Goal: Navigation & Orientation: Find specific page/section

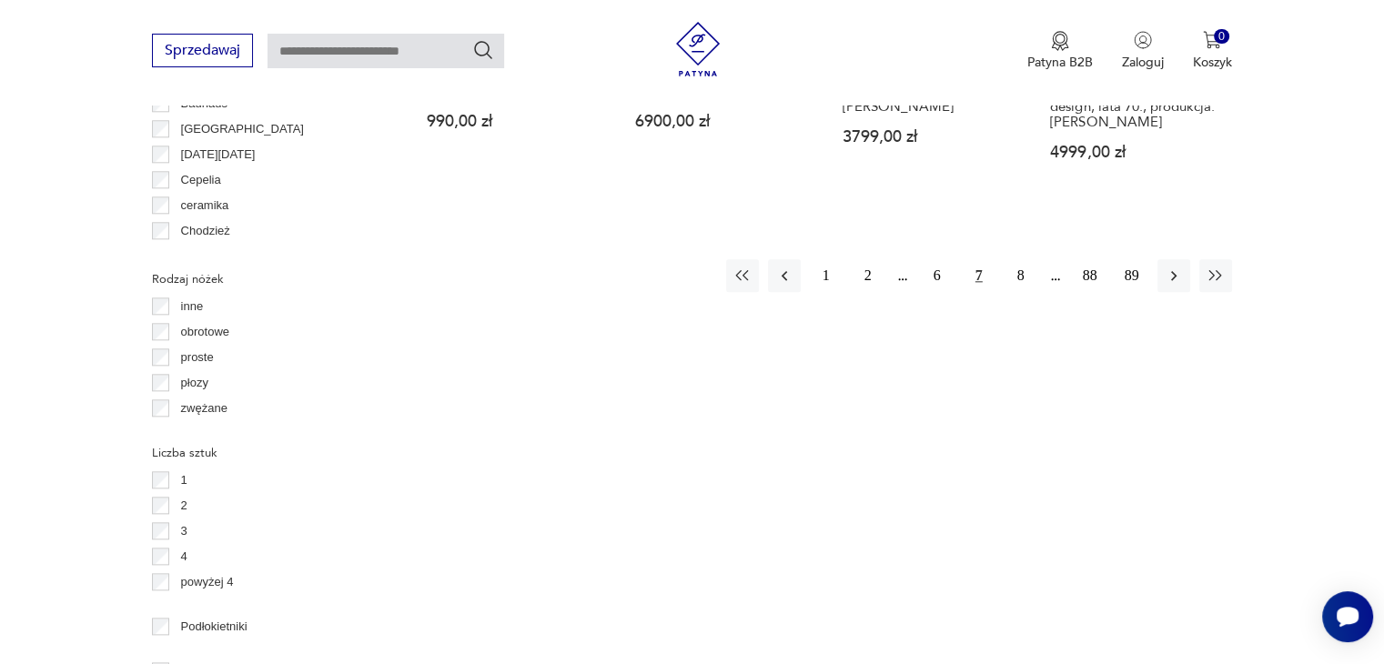
scroll to position [1747, 0]
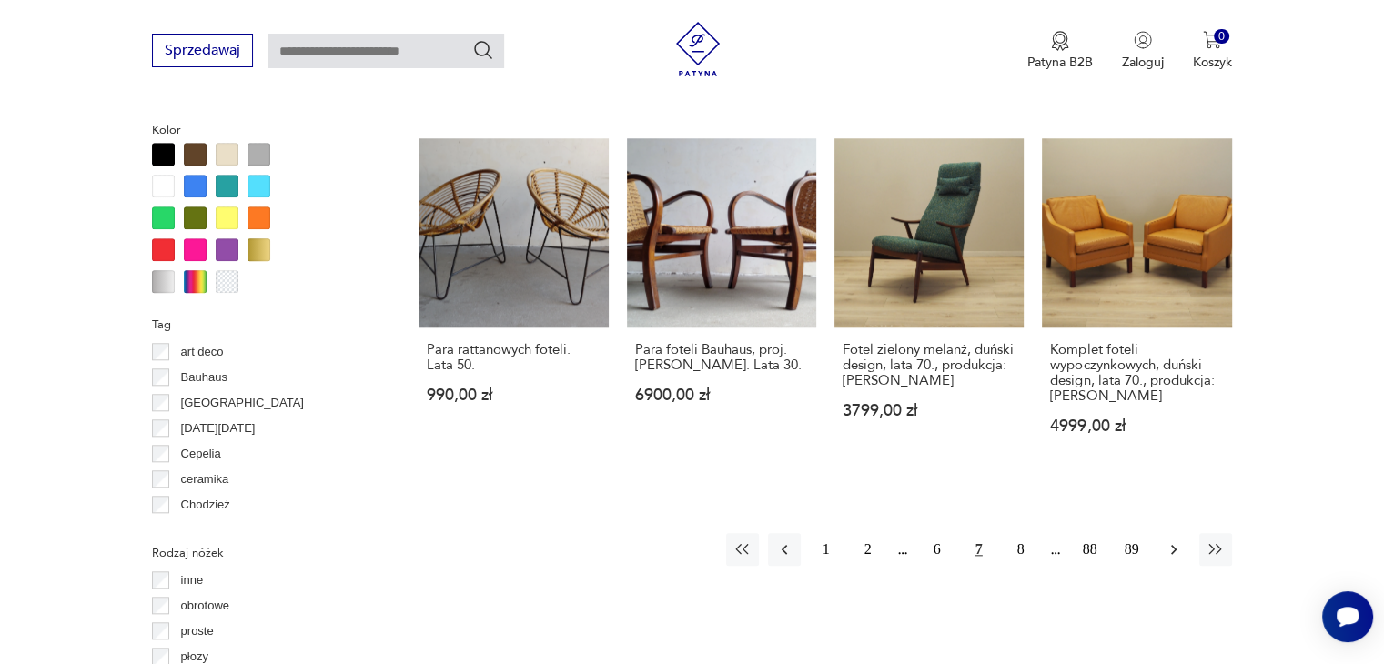
click at [1175, 540] on icon "button" at bounding box center [1173, 549] width 18 height 18
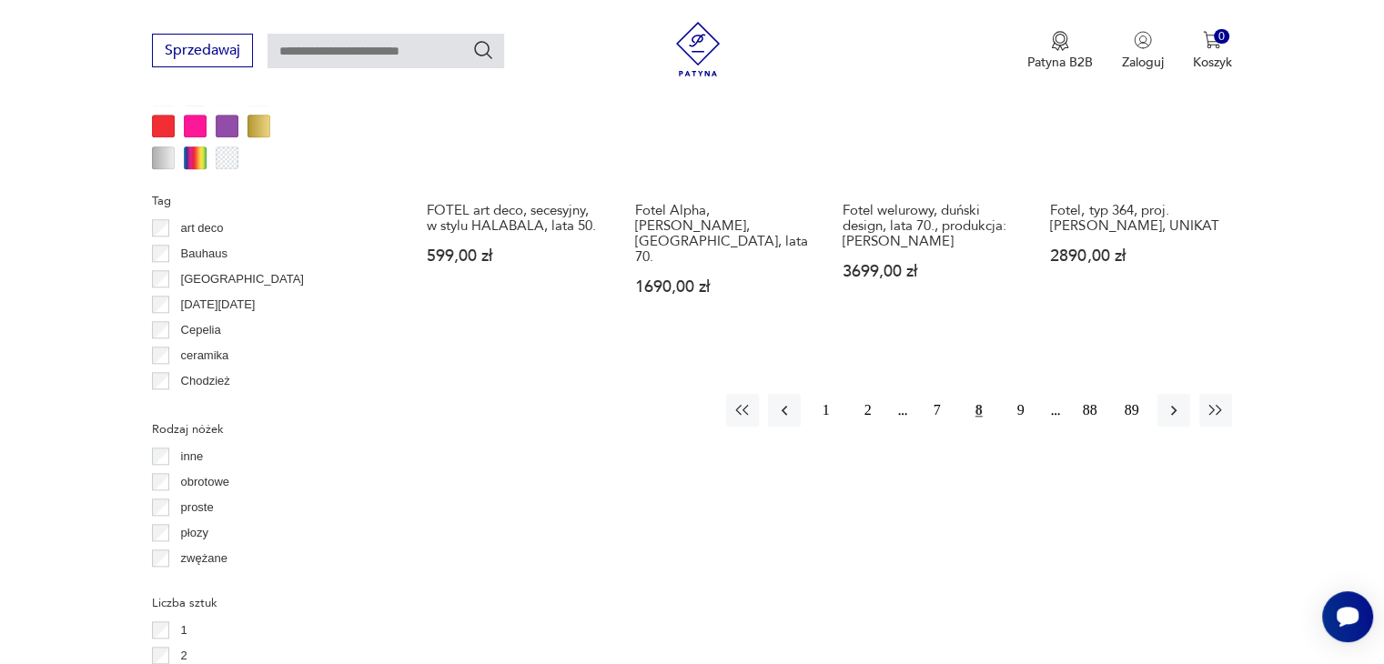
scroll to position [1875, 0]
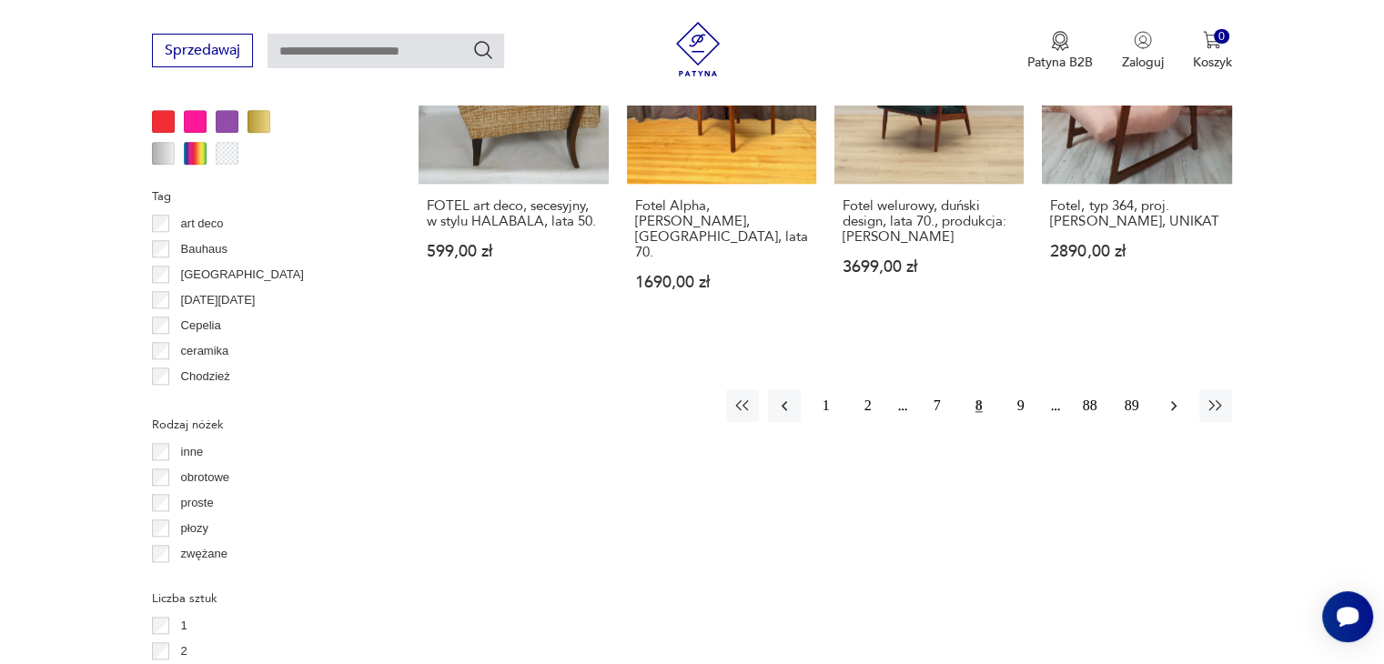
click at [1175, 397] on icon "button" at bounding box center [1173, 406] width 18 height 18
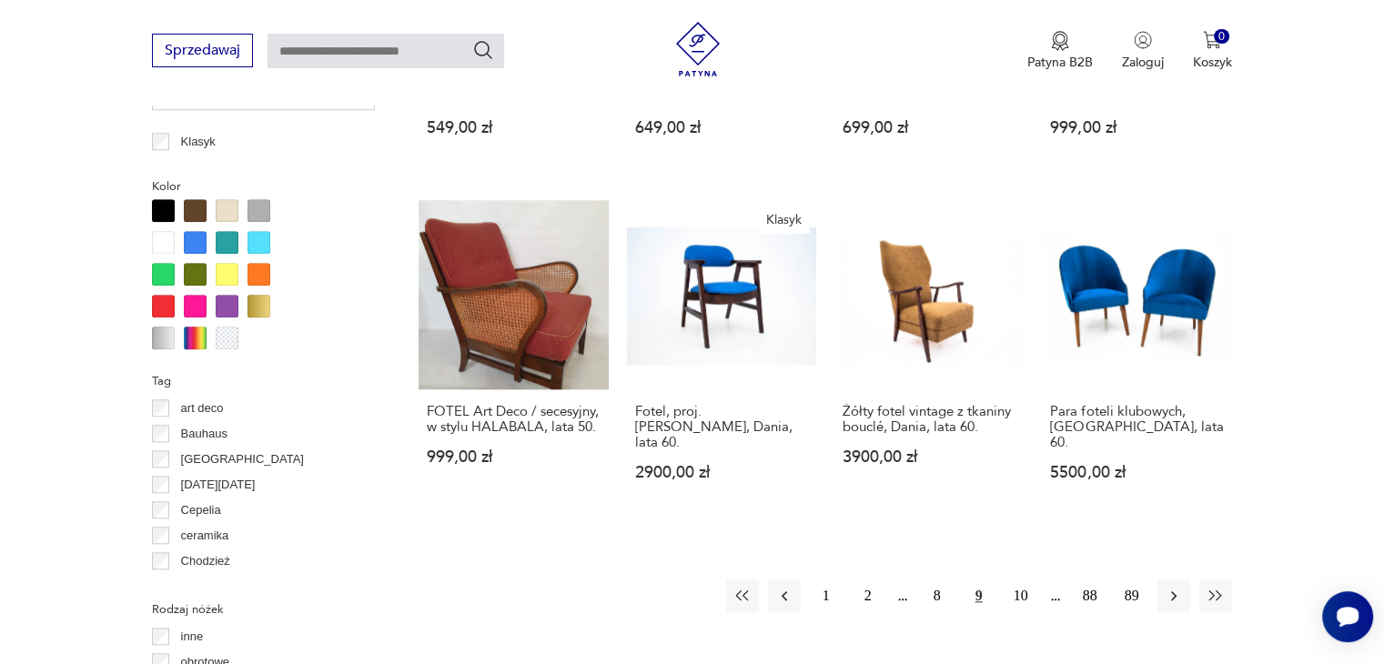
scroll to position [1707, 0]
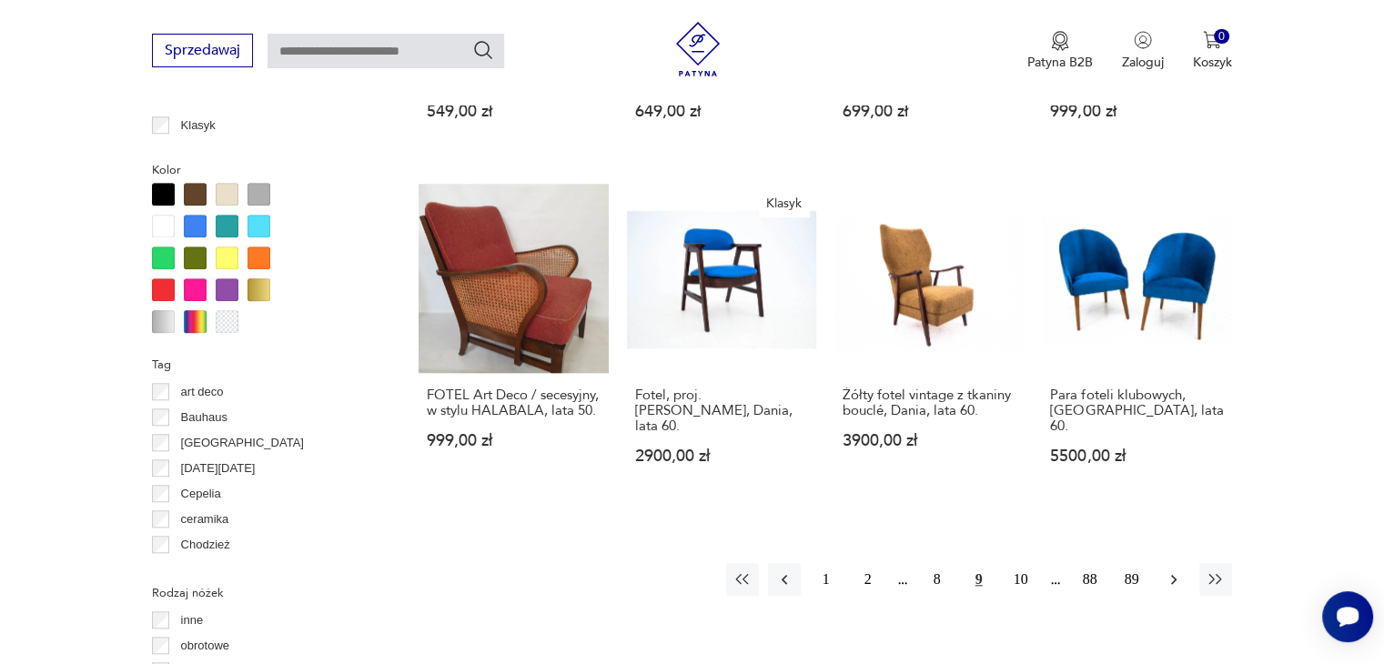
click at [1174, 575] on icon "button" at bounding box center [1173, 580] width 5 height 10
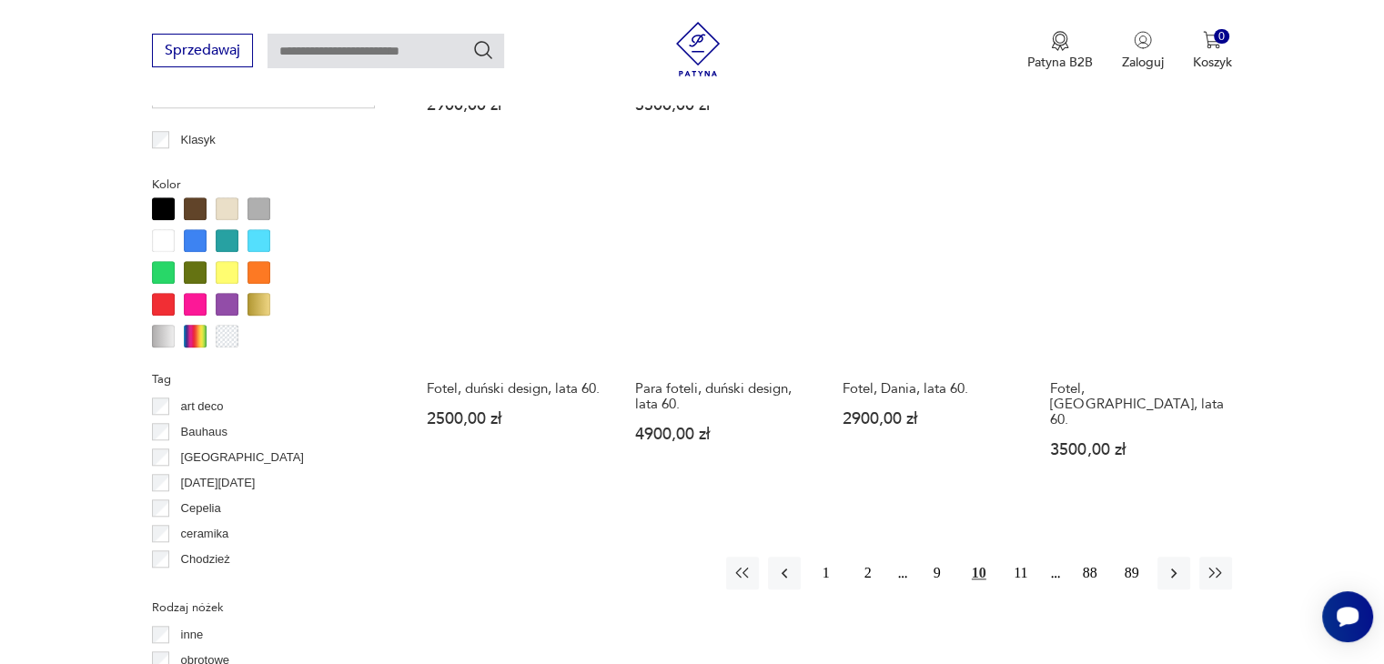
scroll to position [1729, 0]
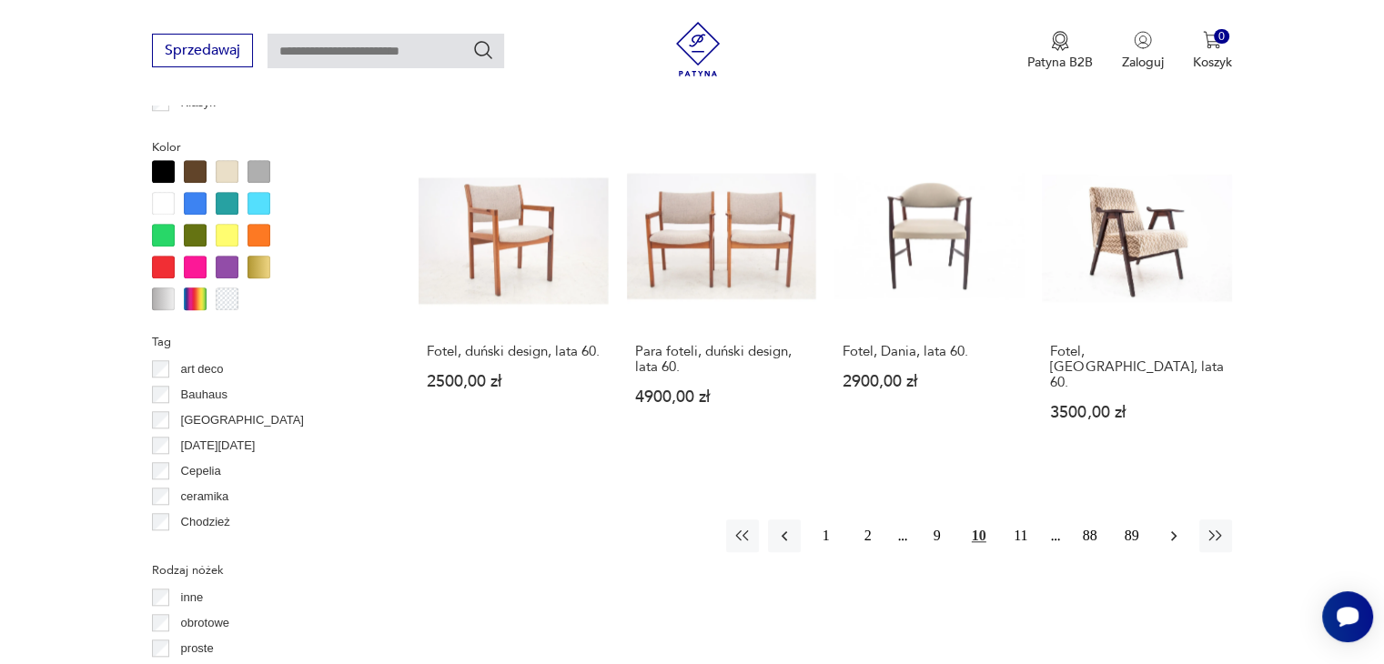
click at [1171, 531] on icon "button" at bounding box center [1173, 536] width 5 height 10
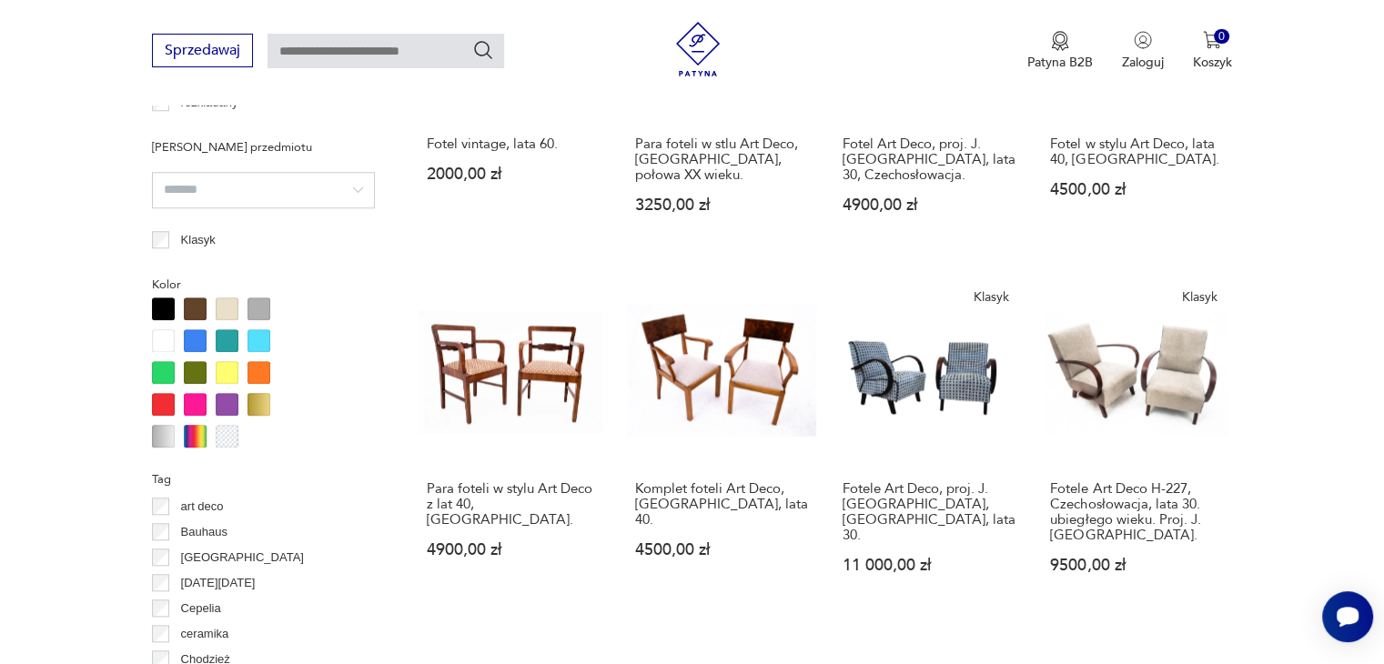
scroll to position [1667, 0]
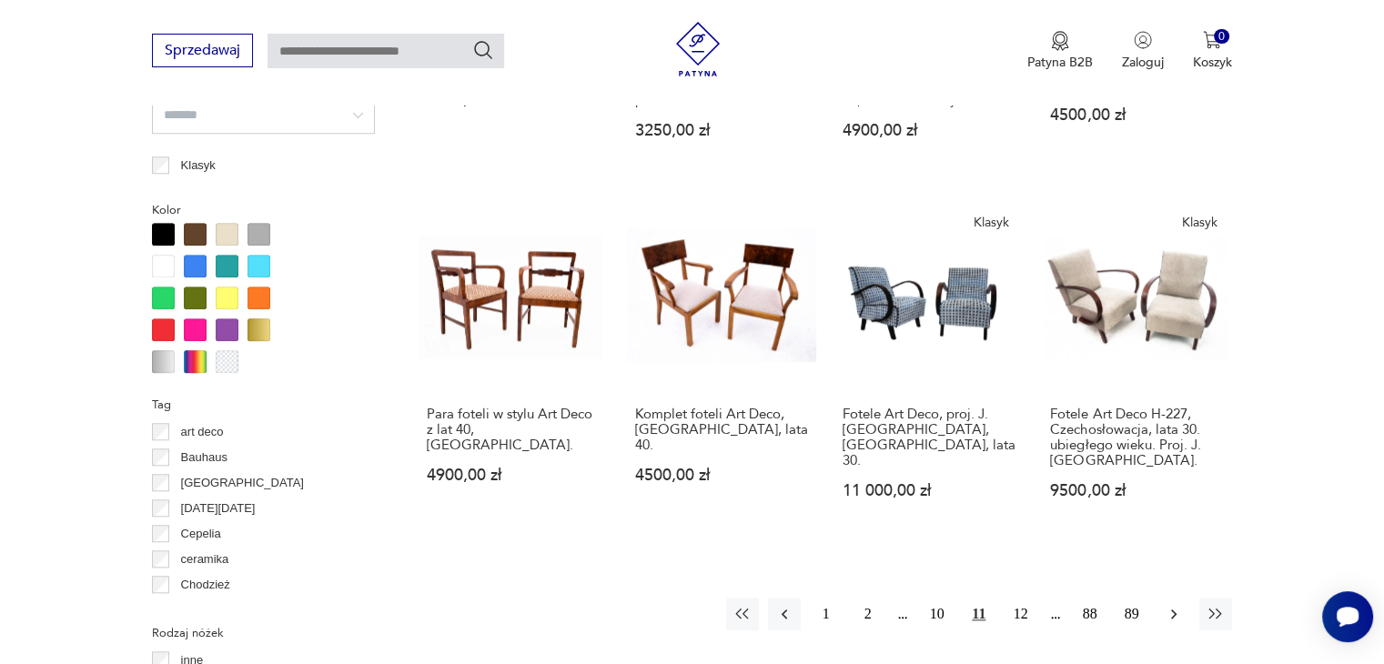
click at [1168, 605] on icon "button" at bounding box center [1173, 614] width 18 height 18
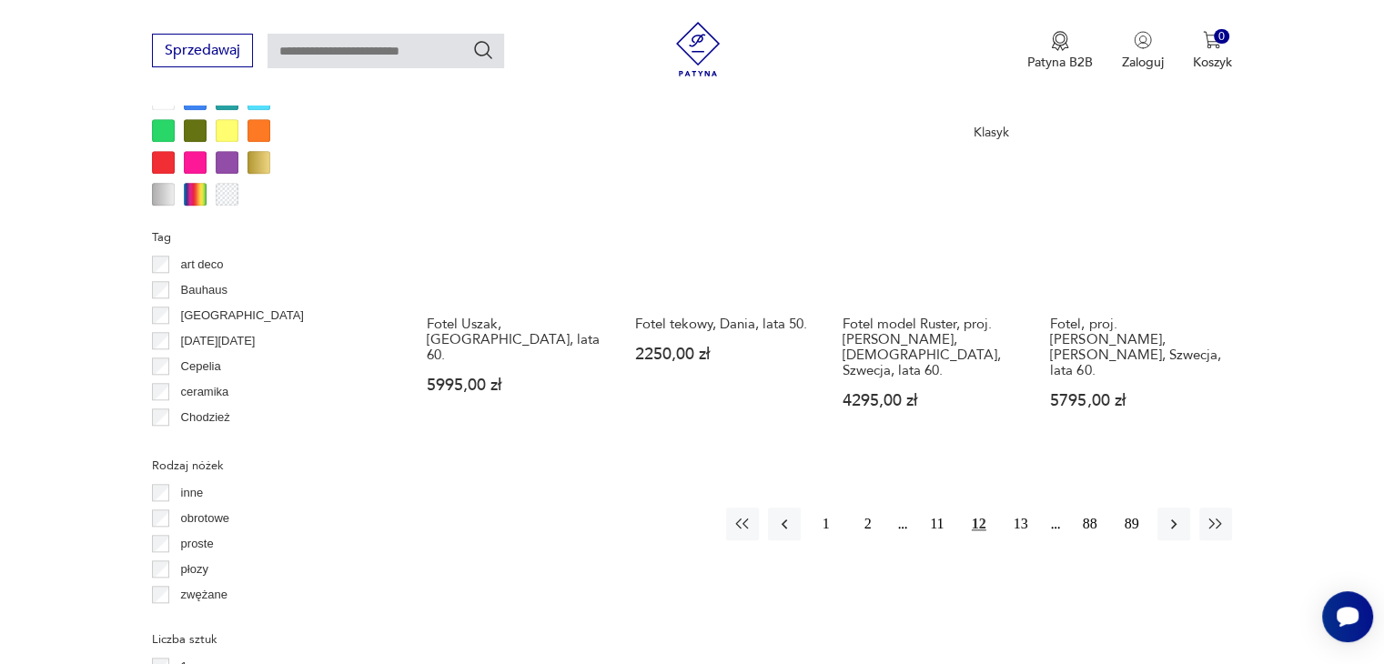
scroll to position [1870, 0]
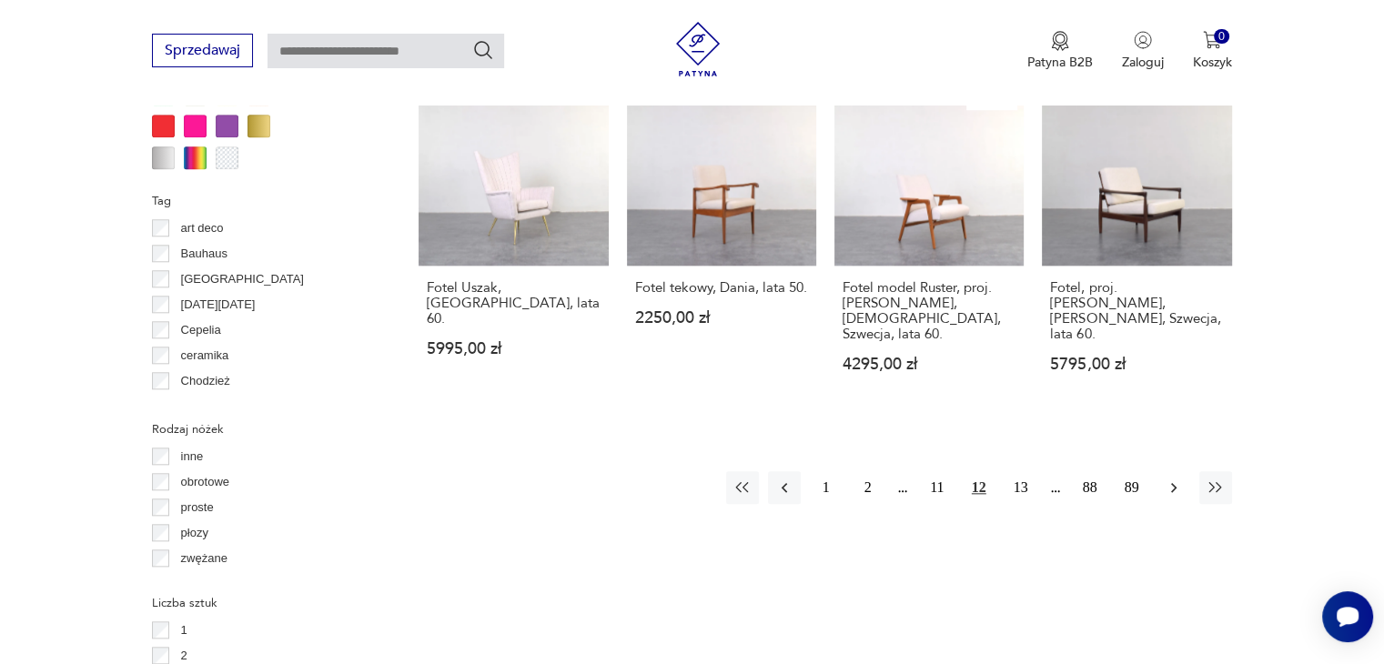
click at [1171, 479] on icon "button" at bounding box center [1173, 488] width 18 height 18
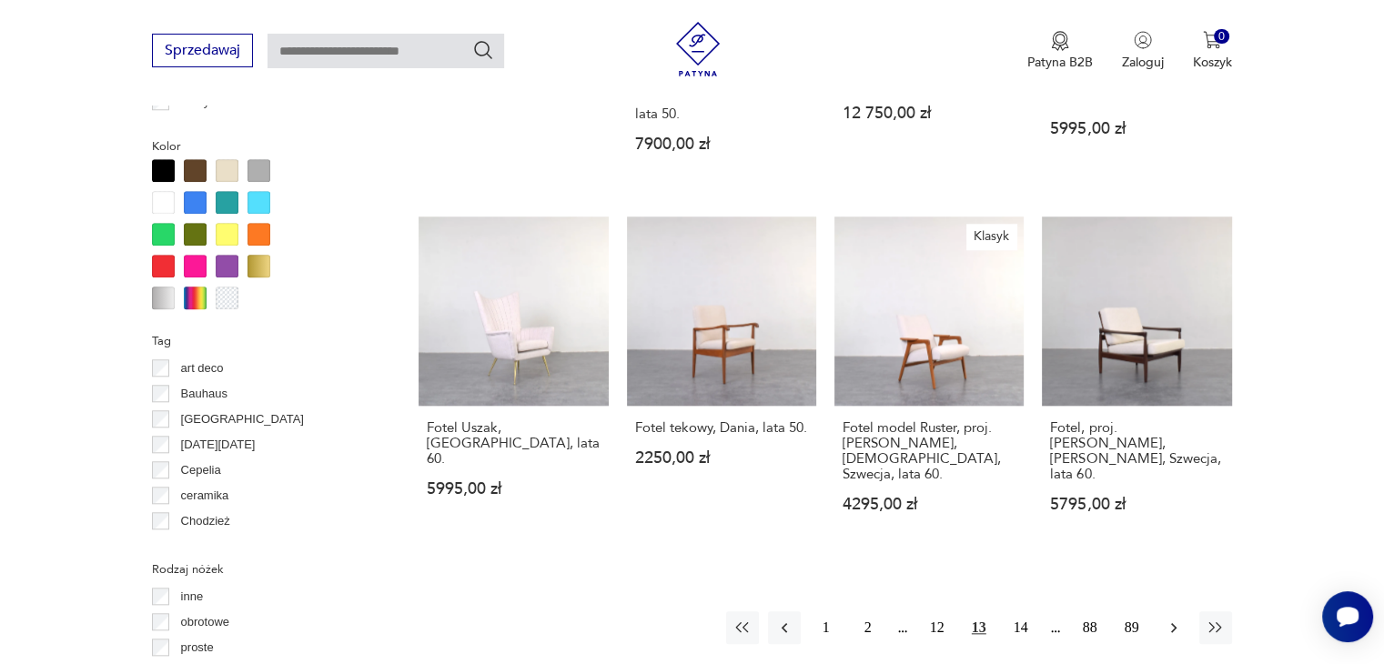
click at [1171, 390] on div "Znaleziono 1415 produktów Filtruj Sortuj według daty dodania Sortuj według daty…" at bounding box center [824, 141] width 812 height 2229
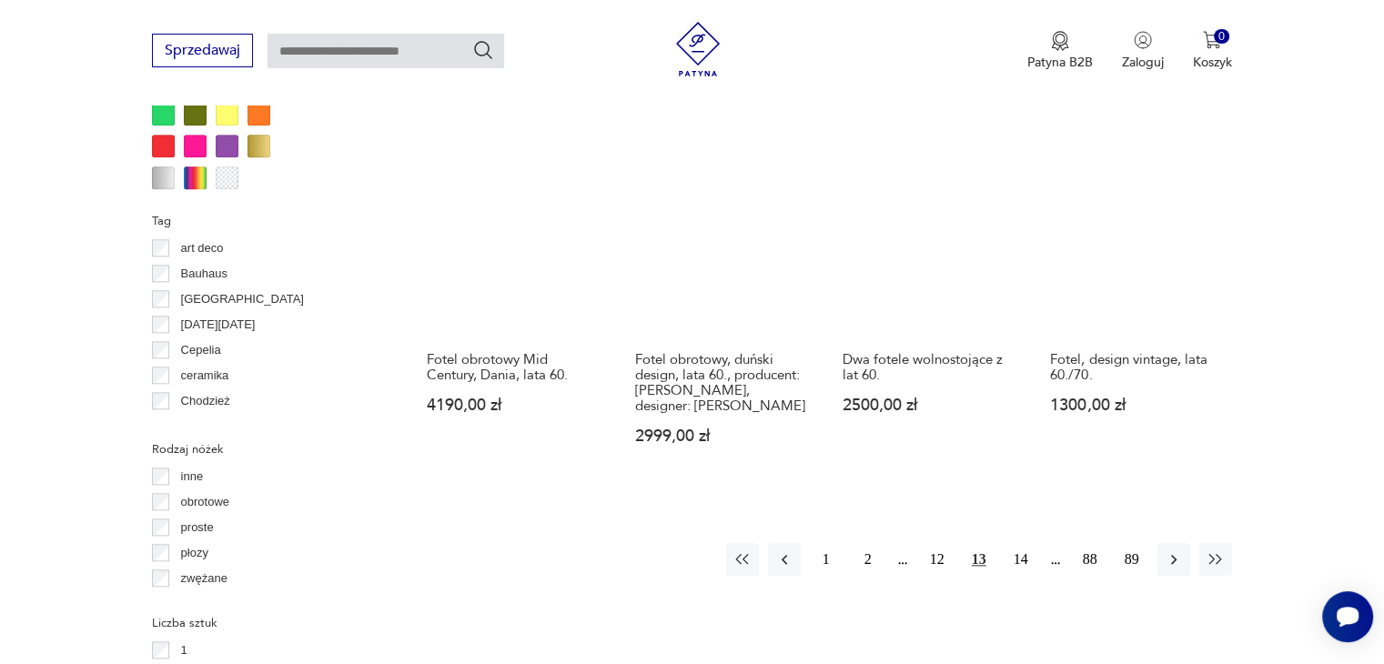
scroll to position [1875, 0]
